Goal: Task Accomplishment & Management: Complete application form

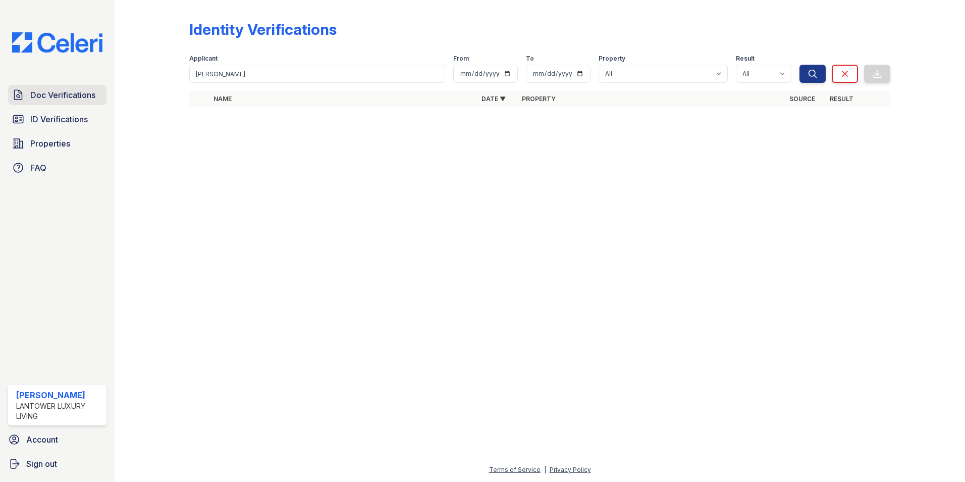
click at [36, 89] on span "Doc Verifications" at bounding box center [62, 95] width 65 height 12
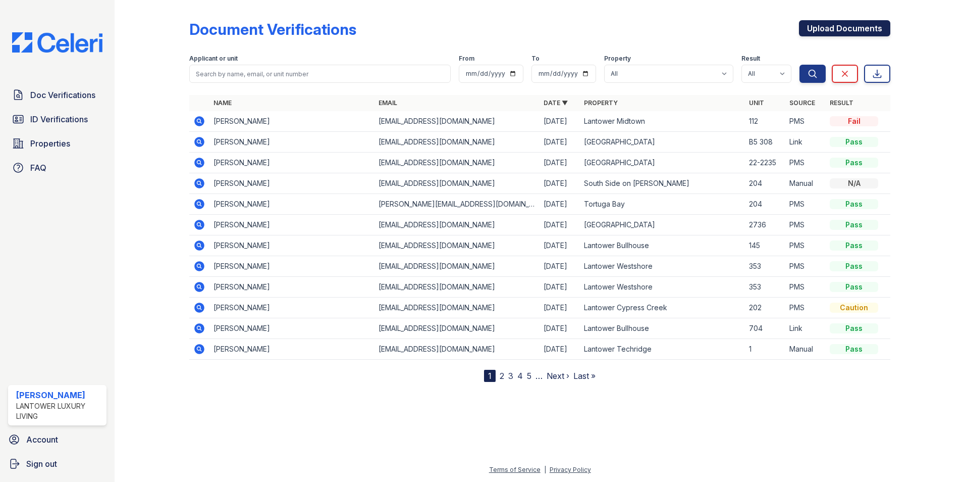
click at [832, 27] on link "Upload Documents" at bounding box center [844, 28] width 91 height 16
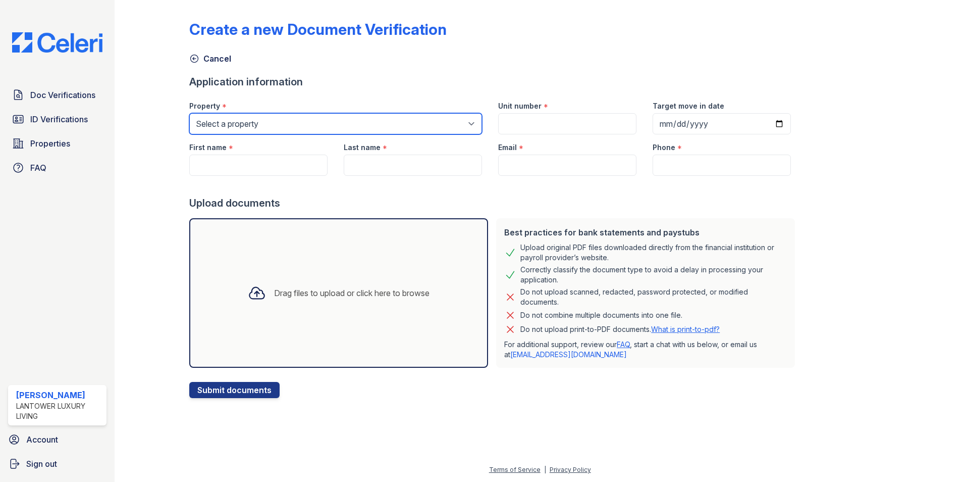
drag, startPoint x: 250, startPoint y: 124, endPoint x: 253, endPoint y: 134, distance: 10.1
click at [252, 128] on select "Select a property Lantower [PERSON_NAME] [GEOGRAPHIC_DATA] [GEOGRAPHIC_DATA][PE…" at bounding box center [335, 123] width 293 height 21
select select "4618"
click at [189, 113] on select "Select a property Lantower [PERSON_NAME] [GEOGRAPHIC_DATA] [GEOGRAPHIC_DATA][PE…" at bounding box center [335, 123] width 293 height 21
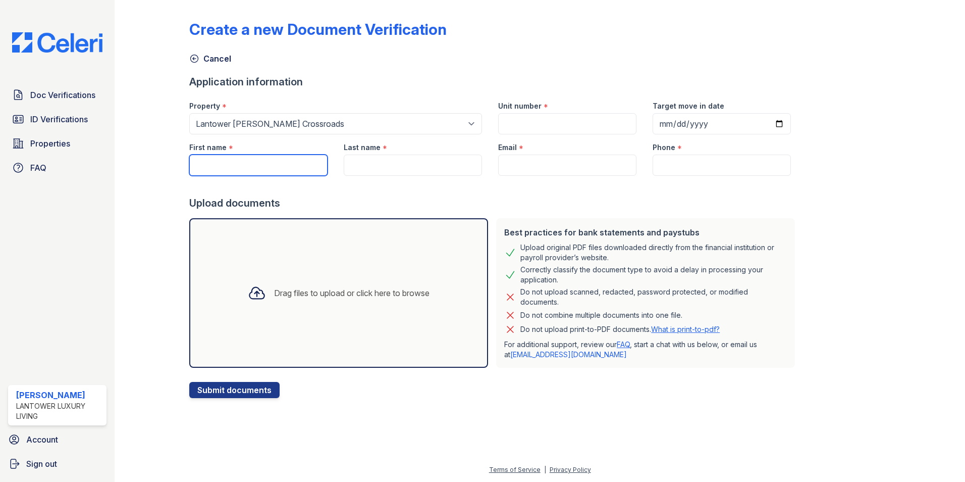
click at [254, 163] on input "First name" at bounding box center [258, 164] width 138 height 21
click at [199, 165] on input "[PERSON_NAME]" at bounding box center [258, 164] width 138 height 21
type input "[PERSON_NAME]"
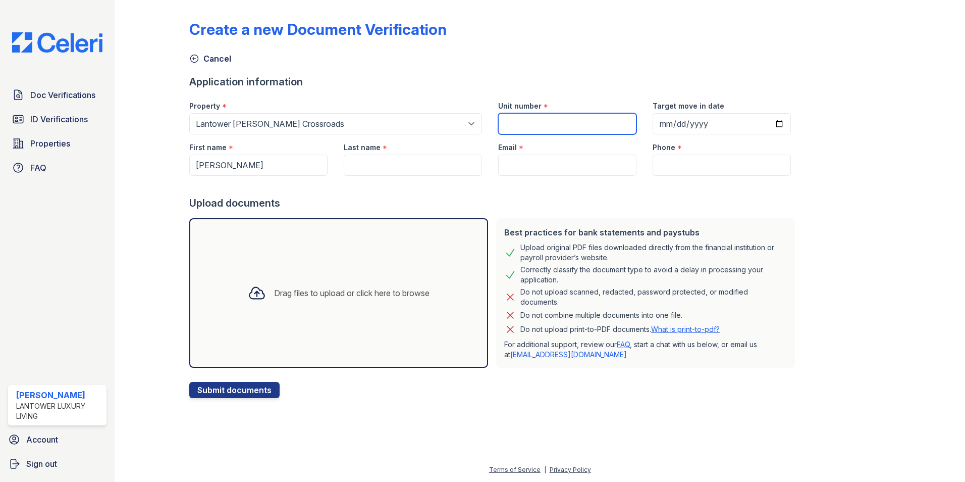
click at [515, 122] on input "Unit number" at bounding box center [567, 123] width 138 height 21
type input "10-106"
click at [348, 171] on input "Last name" at bounding box center [413, 164] width 138 height 21
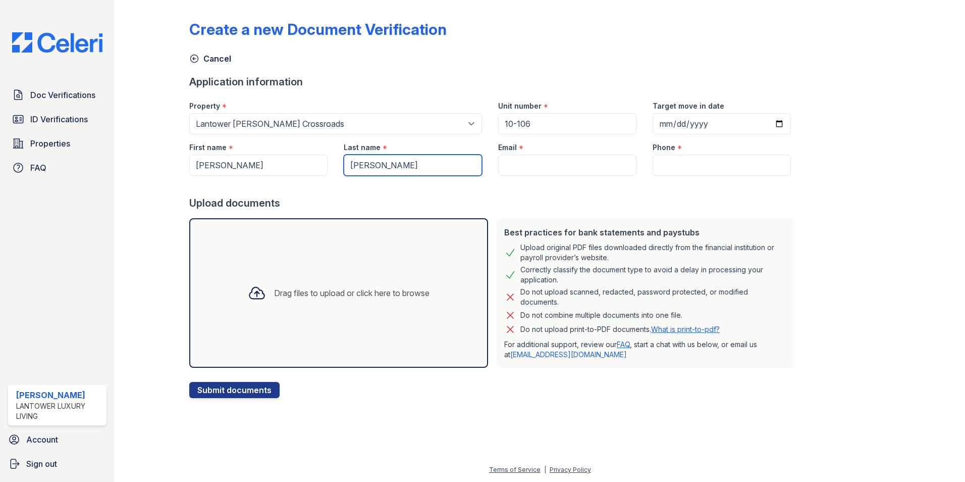
type input "[PERSON_NAME]"
click at [507, 164] on input "Email" at bounding box center [567, 164] width 138 height 21
paste input "[EMAIL_ADDRESS][DOMAIN_NAME]"
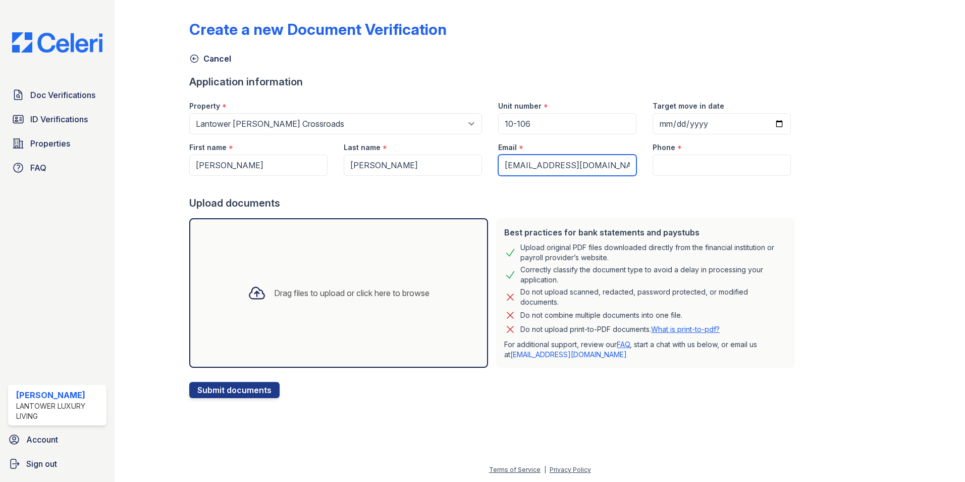
type input "[EMAIL_ADDRESS][DOMAIN_NAME]"
paste input "[PHONE_NUMBER]"
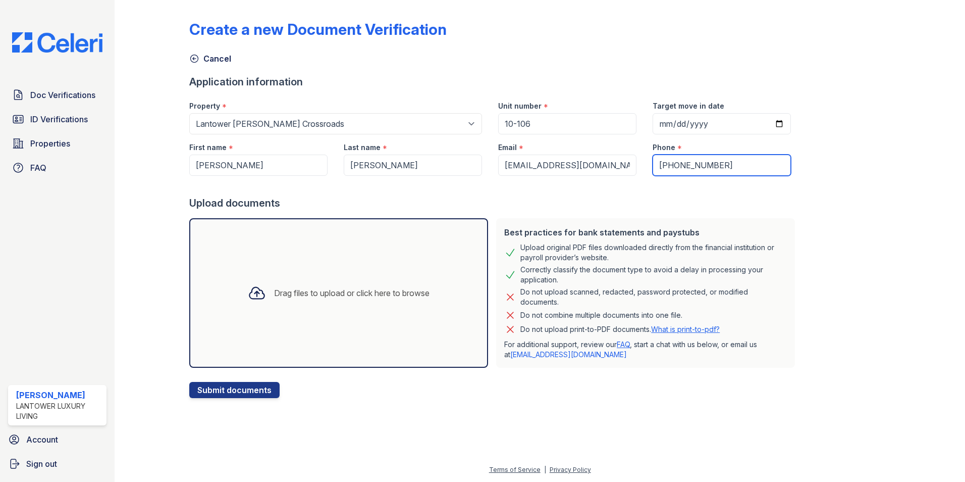
type input "[PHONE_NUMBER]"
click at [290, 292] on div "Drag files to upload or click here to browse" at bounding box center [351, 293] width 155 height 12
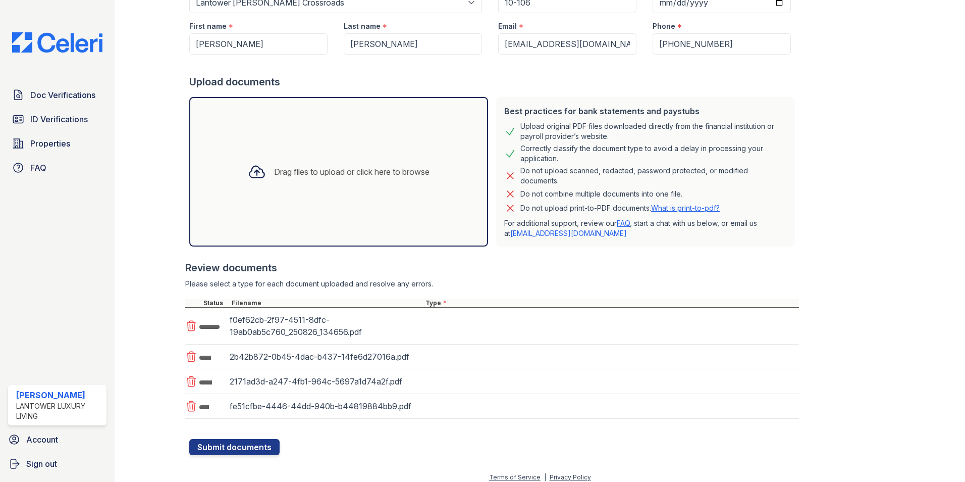
scroll to position [129, 0]
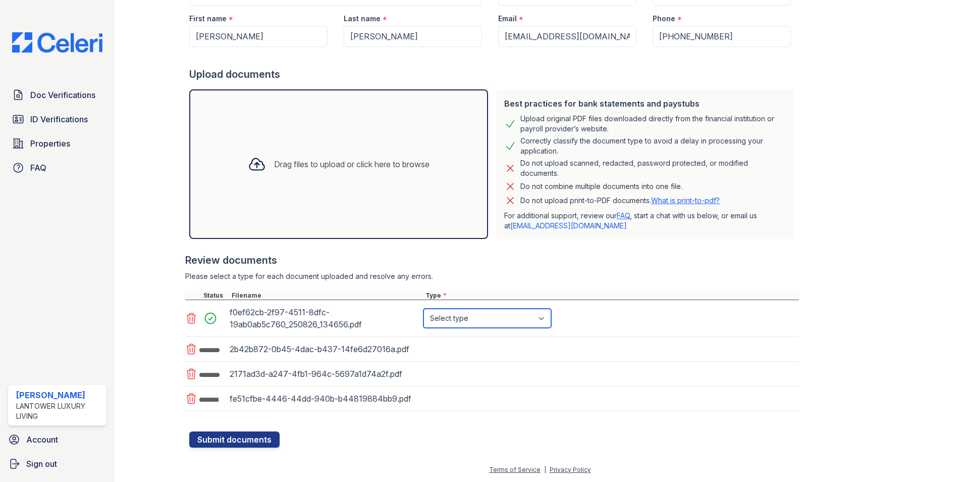
click at [476, 317] on select "Select type Paystub Bank Statement Offer Letter Tax Documents Benefit Award Let…" at bounding box center [488, 317] width 128 height 19
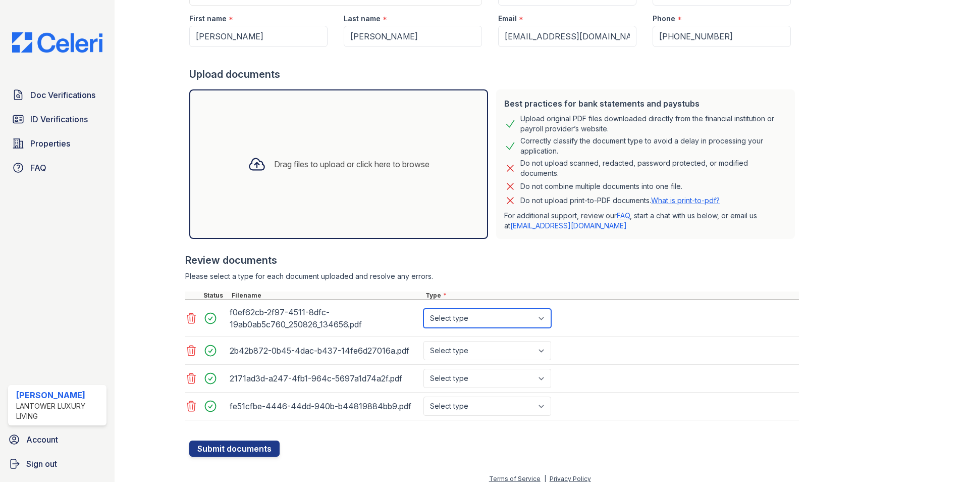
select select "bank_statement"
click at [424, 308] on select "Select type Paystub Bank Statement Offer Letter Tax Documents Benefit Award Let…" at bounding box center [488, 317] width 128 height 19
click at [473, 351] on select "Select type Paystub Bank Statement Offer Letter Tax Documents Benefit Award Let…" at bounding box center [488, 350] width 128 height 19
select select "bank_statement"
click at [424, 341] on select "Select type Paystub Bank Statement Offer Letter Tax Documents Benefit Award Let…" at bounding box center [488, 350] width 128 height 19
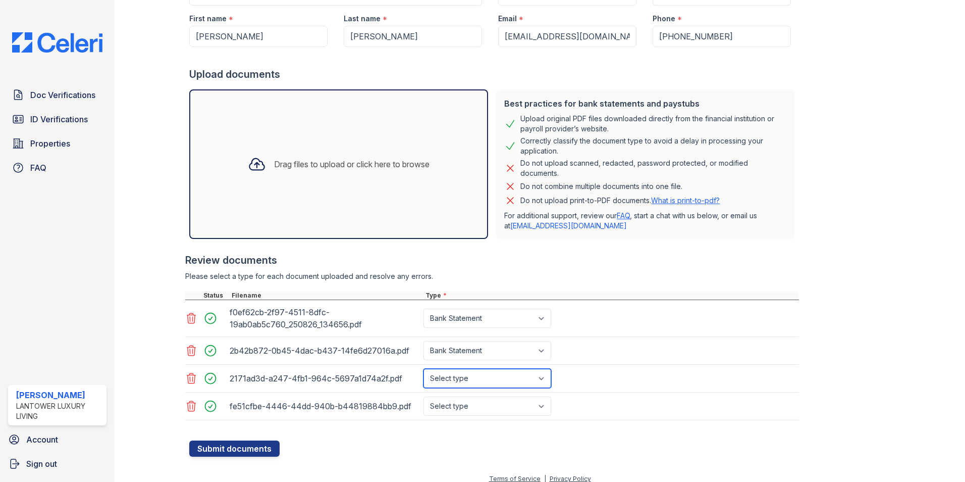
click at [472, 381] on select "Select type Paystub Bank Statement Offer Letter Tax Documents Benefit Award Let…" at bounding box center [488, 378] width 128 height 19
select select "bank_statement"
click at [424, 369] on select "Select type Paystub Bank Statement Offer Letter Tax Documents Benefit Award Let…" at bounding box center [488, 378] width 128 height 19
click at [478, 410] on select "Select type Paystub Bank Statement Offer Letter Tax Documents Benefit Award Let…" at bounding box center [488, 405] width 128 height 19
select select "bank_statement"
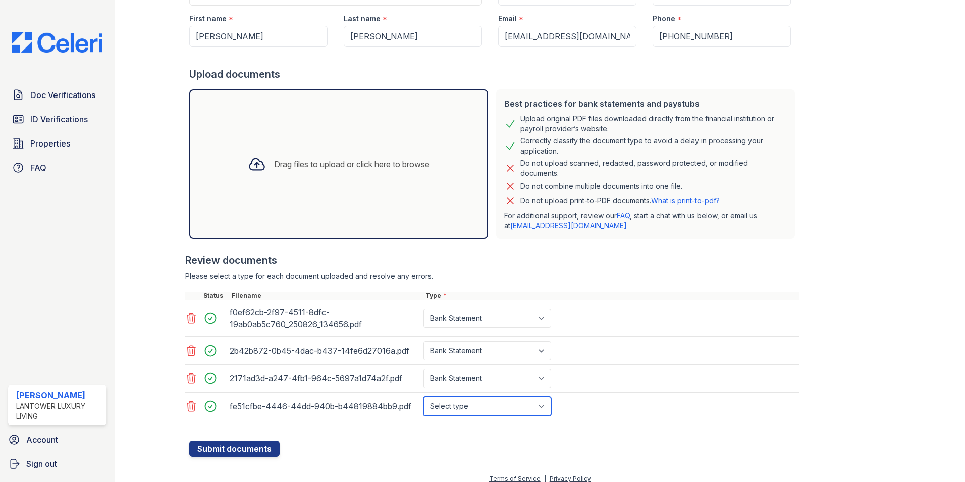
click at [424, 396] on select "Select type Paystub Bank Statement Offer Letter Tax Documents Benefit Award Let…" at bounding box center [488, 405] width 128 height 19
click at [249, 449] on button "Submit documents" at bounding box center [234, 448] width 90 height 16
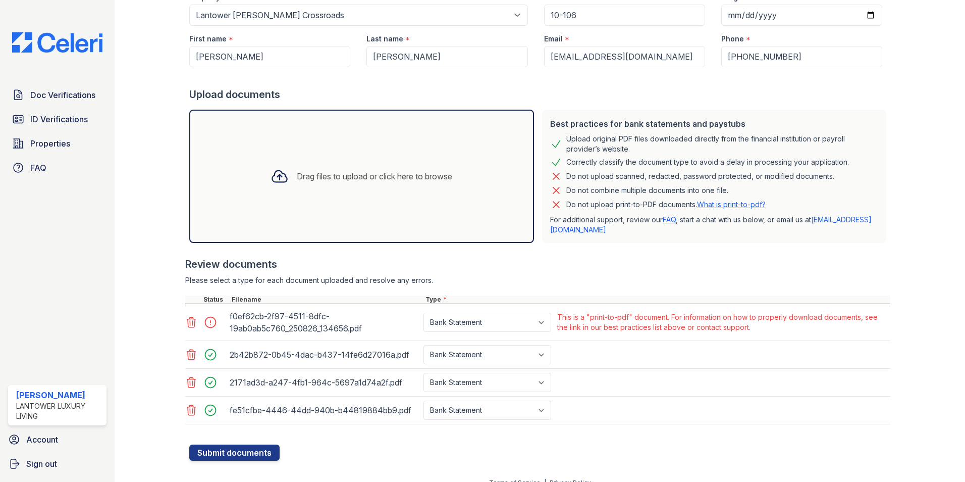
scroll to position [150, 0]
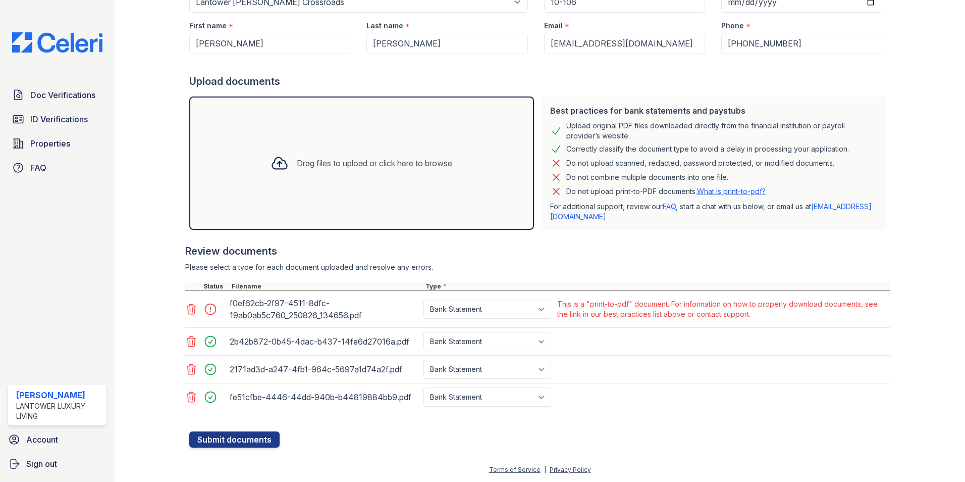
click at [189, 309] on icon at bounding box center [191, 309] width 12 height 12
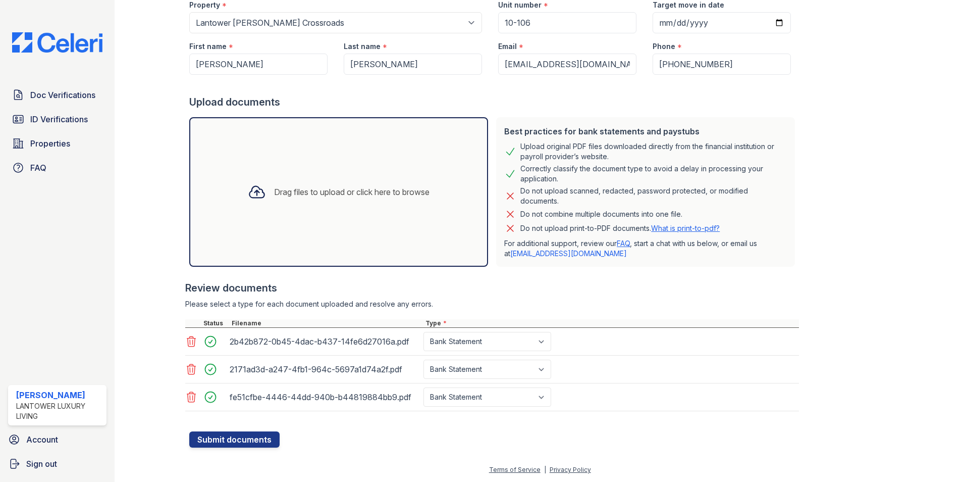
scroll to position [129, 0]
click at [247, 440] on button "Submit documents" at bounding box center [234, 439] width 90 height 16
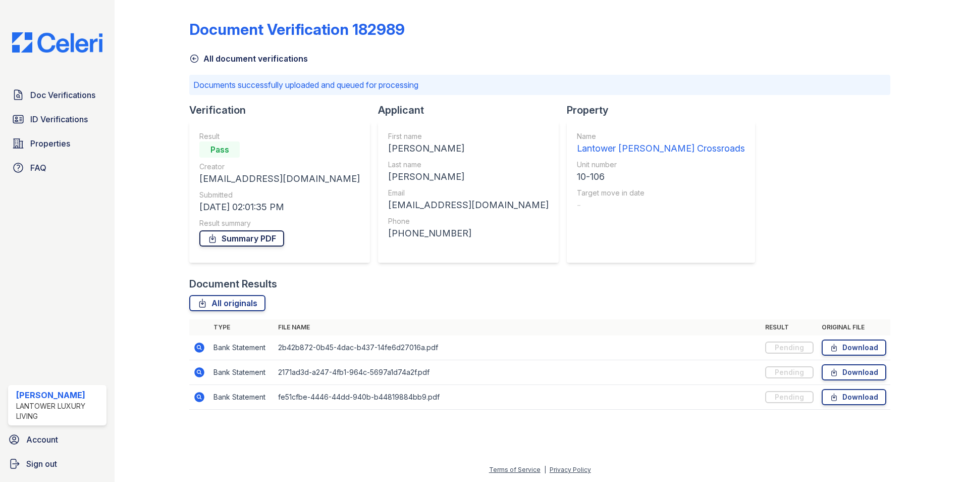
click at [236, 237] on link "Summary PDF" at bounding box center [241, 238] width 85 height 16
